Goal: Complete application form

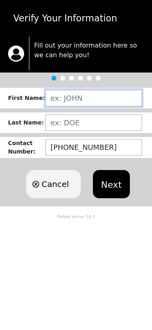
click at [87, 101] on input "text" at bounding box center [93, 98] width 97 height 17
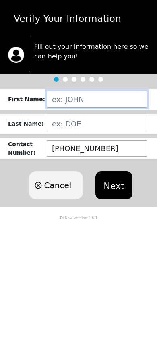
click at [80, 101] on input "text" at bounding box center [97, 99] width 100 height 17
type input "MERCEDES"
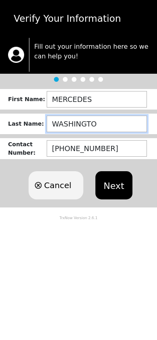
type input "[US_STATE]"
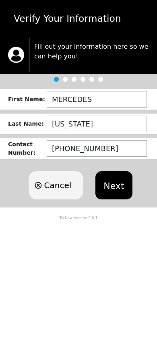
click at [114, 179] on button "Next" at bounding box center [113, 185] width 37 height 28
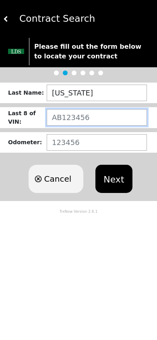
click at [76, 117] on input "text" at bounding box center [97, 117] width 100 height 17
click at [69, 121] on input "text" at bounding box center [97, 117] width 100 height 17
type input "MW723887"
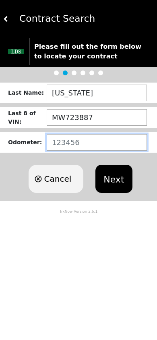
click at [79, 146] on input "number" at bounding box center [97, 142] width 100 height 17
type input "123211"
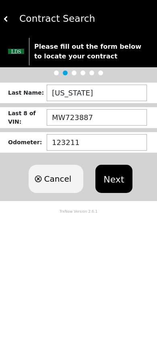
click at [118, 172] on button "Next" at bounding box center [113, 179] width 37 height 28
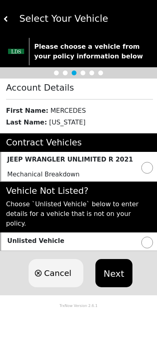
click at [147, 171] on input "radio" at bounding box center [147, 168] width 12 height 12
radio input "true"
click at [111, 259] on button "Next" at bounding box center [113, 273] width 37 height 28
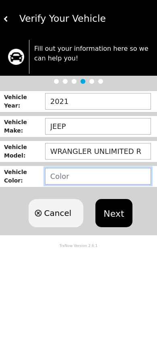
click at [65, 179] on input "text" at bounding box center [98, 176] width 106 height 17
type input "WHITE"
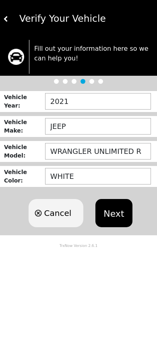
click at [116, 203] on button "Next" at bounding box center [113, 213] width 37 height 28
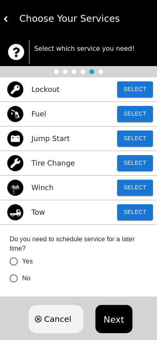
click at [122, 210] on button "Select" at bounding box center [135, 212] width 36 height 16
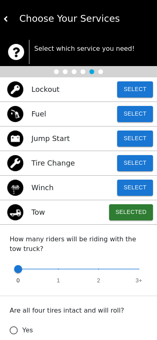
click at [70, 268] on span at bounding box center [78, 269] width 121 height 2
type input "1"
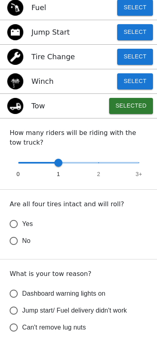
scroll to position [121, 0]
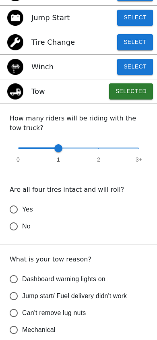
click at [21, 216] on input "Yes" at bounding box center [13, 209] width 17 height 17
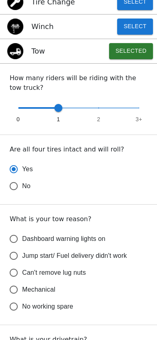
click at [14, 240] on input "Dashboard warning lights on" at bounding box center [13, 238] width 17 height 17
radio input "true"
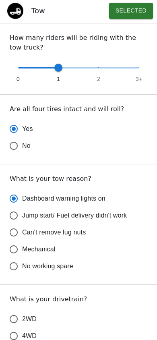
scroll to position [282, 0]
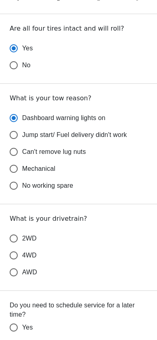
click at [17, 256] on input "4WD" at bounding box center [13, 255] width 17 height 17
radio input "true"
radio input "false"
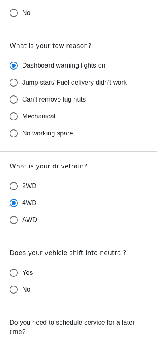
scroll to position [402, 0]
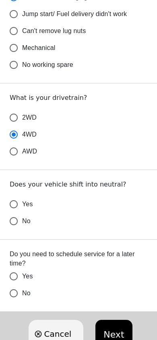
click at [15, 223] on input "No" at bounding box center [13, 221] width 17 height 17
radio input "false"
radio input "true"
radio input "false"
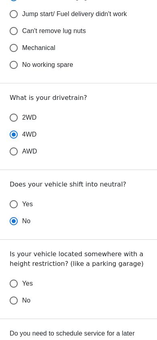
click at [15, 202] on input "Yes" at bounding box center [13, 204] width 17 height 17
radio input "false"
radio input "true"
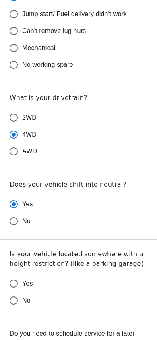
scroll to position [483, 0]
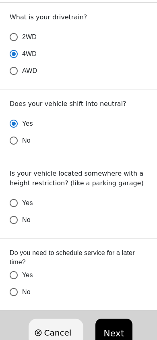
click at [13, 218] on input "No" at bounding box center [13, 219] width 17 height 17
radio input "false"
radio input "true"
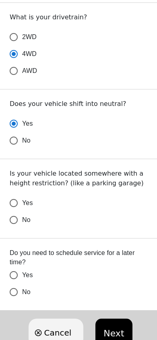
radio input "false"
click at [15, 295] on input "No" at bounding box center [13, 291] width 17 height 17
radio input "false"
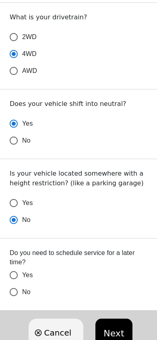
radio input "false"
radio input "true"
click at [113, 324] on button "Next" at bounding box center [113, 332] width 37 height 28
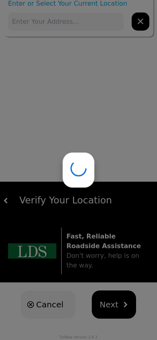
scroll to position [0, 0]
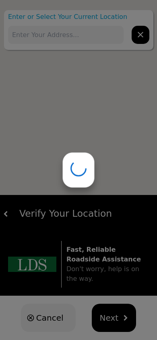
type input "[STREET_ADDRESS]"
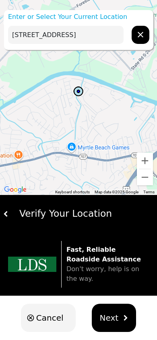
click at [114, 305] on button "Next" at bounding box center [114, 317] width 45 height 28
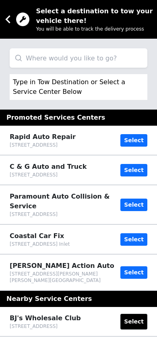
click at [131, 266] on button "Select" at bounding box center [133, 272] width 27 height 12
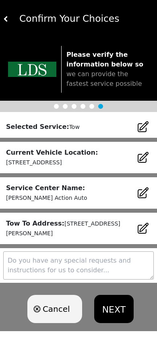
click at [111, 295] on button "NEXT" at bounding box center [113, 309] width 39 height 28
